Goal: Check status: Check status

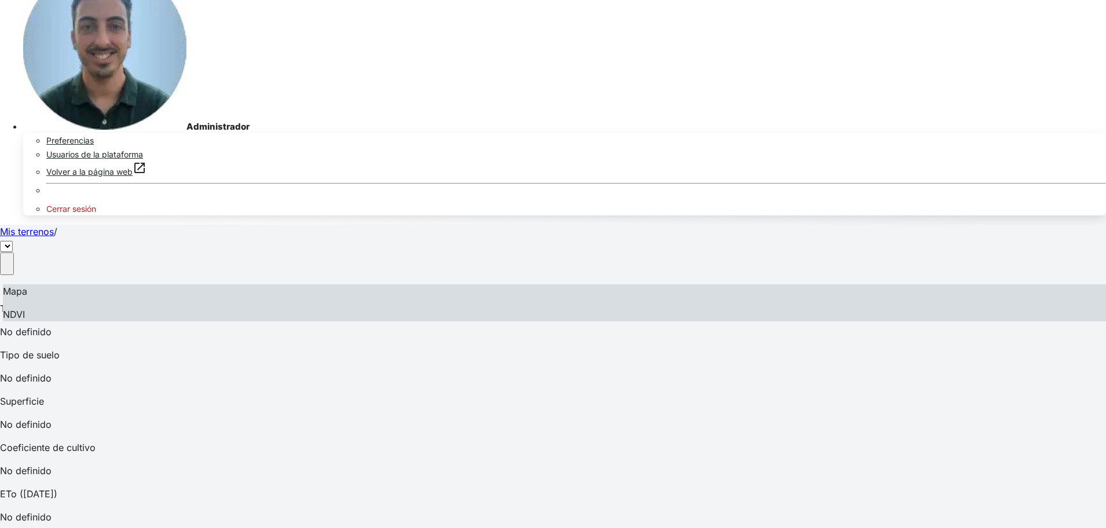
select select "2736"
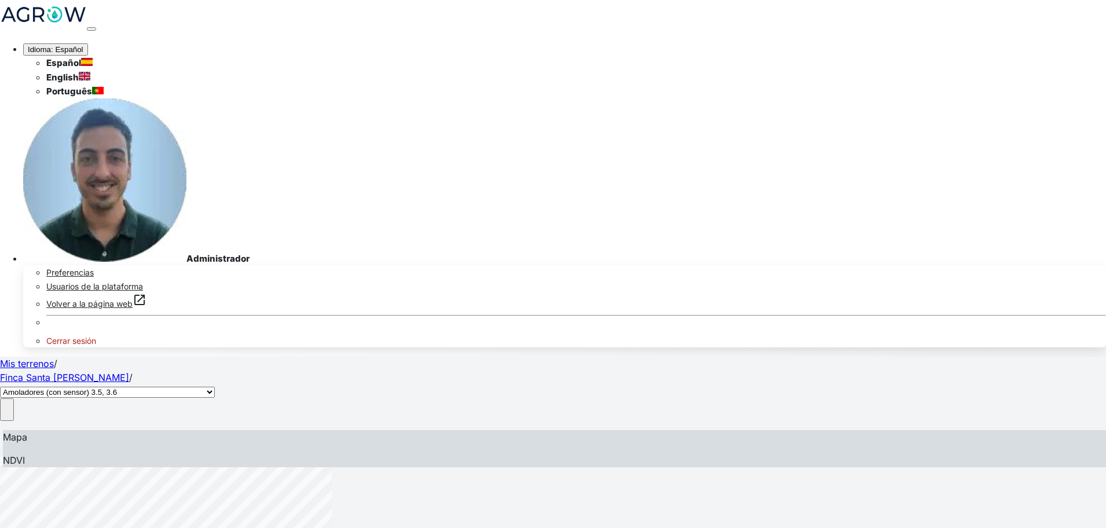
click at [215, 387] on select "Amoladores (con sensor) 3.5, 3.6 Secano 1 Secano 2 Sector 1 La Colada (con sens…" at bounding box center [107, 392] width 215 height 11
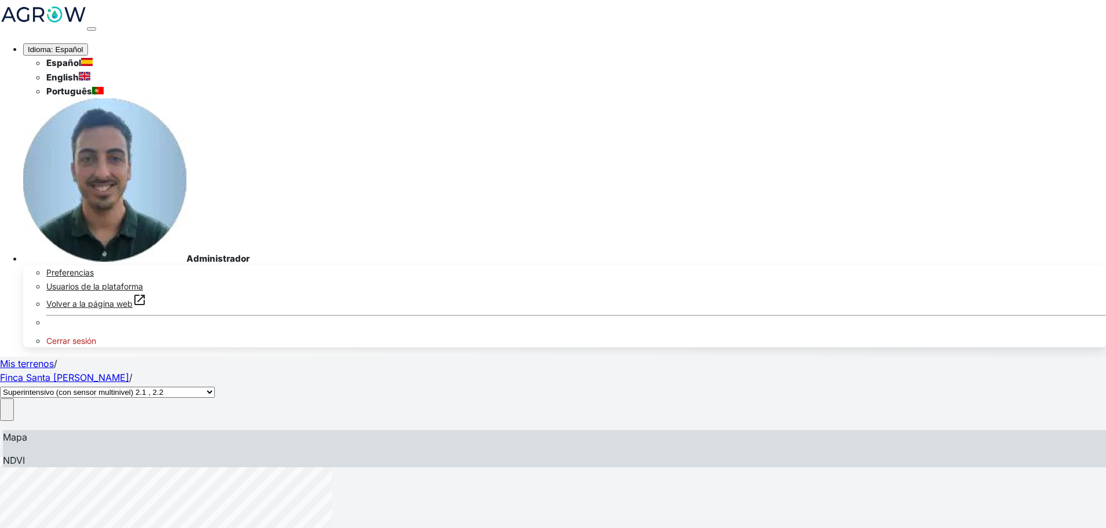
click at [215, 387] on select "Amoladores (con sensor) 3.5, 3.6 Secano 1 Secano 2 Sector 1 La Colada (con sens…" at bounding box center [107, 392] width 215 height 11
select select "2607"
